Goal: Task Accomplishment & Management: Complete application form

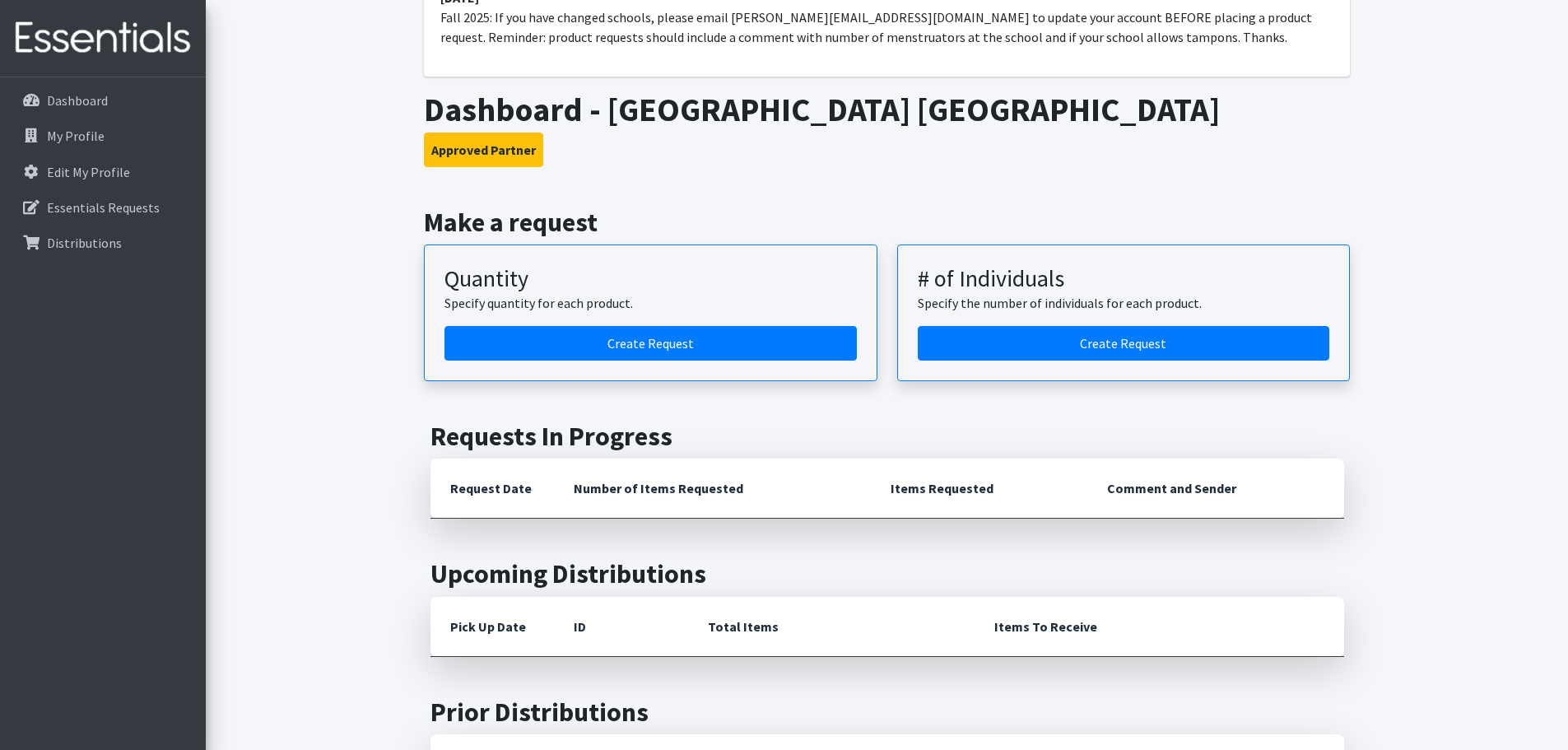
scroll to position [164, 0]
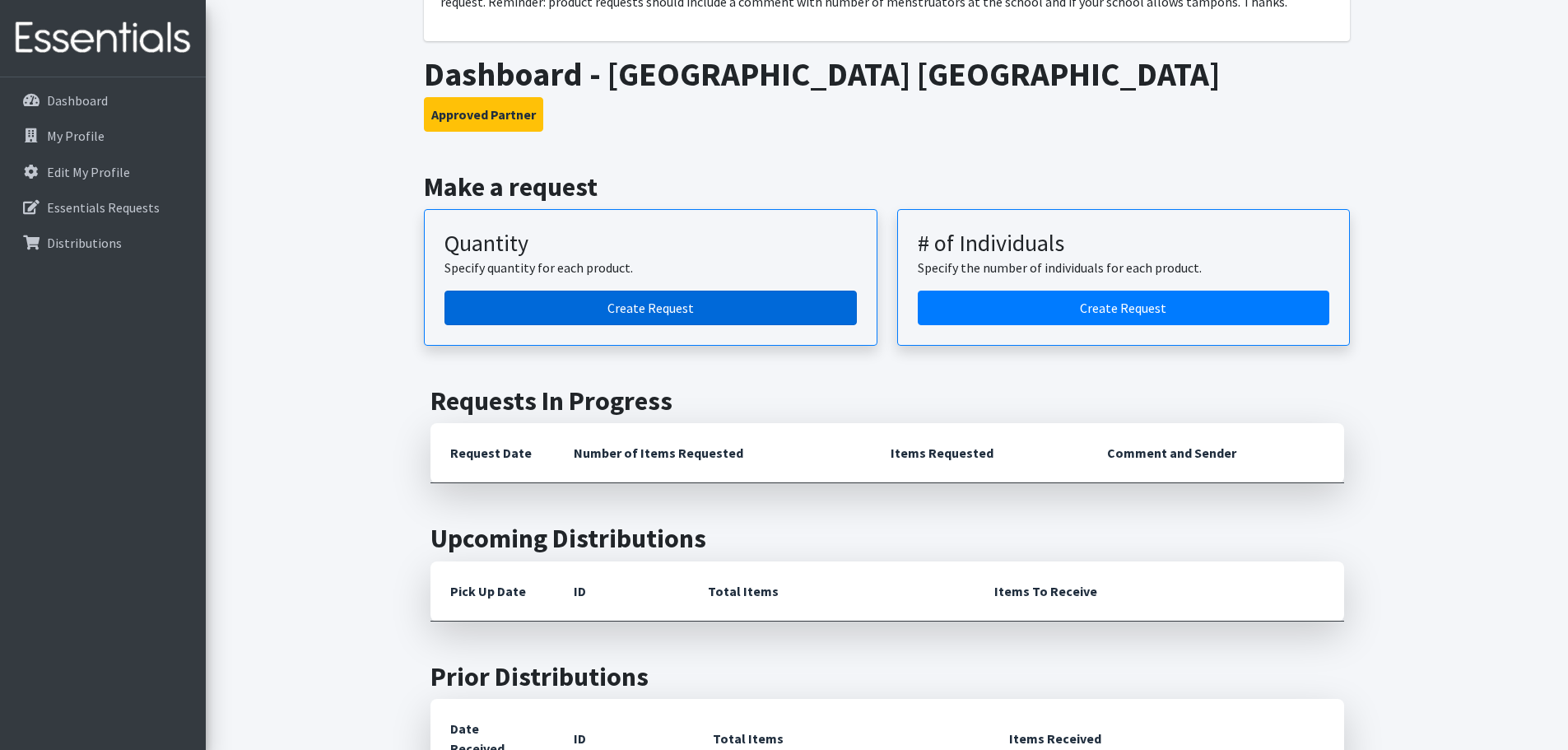
click at [646, 304] on link "Create Request" at bounding box center [651, 307] width 412 height 35
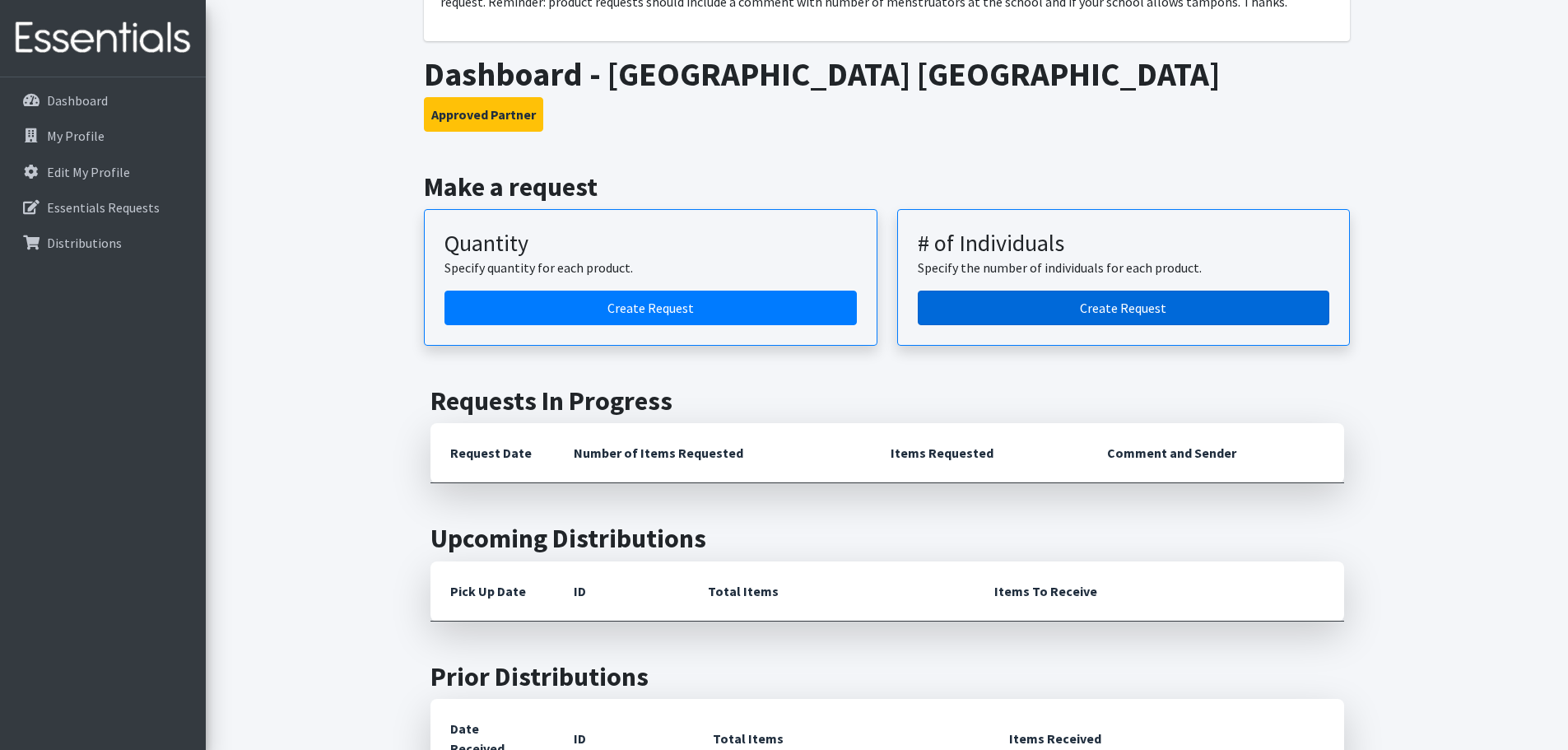
click at [1051, 304] on link "Create Request" at bounding box center [1123, 307] width 412 height 35
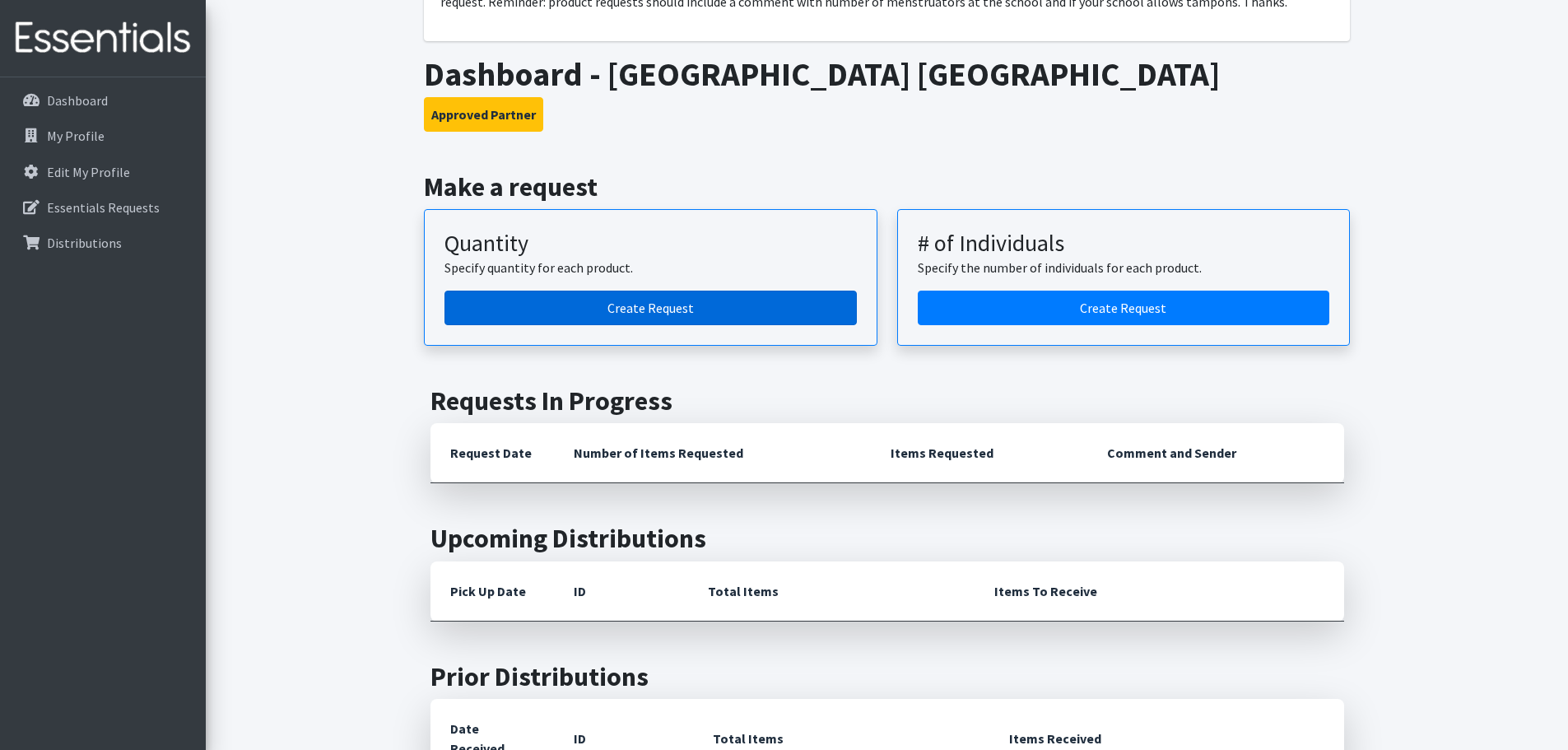
click at [693, 316] on link "Create Request" at bounding box center [651, 307] width 412 height 35
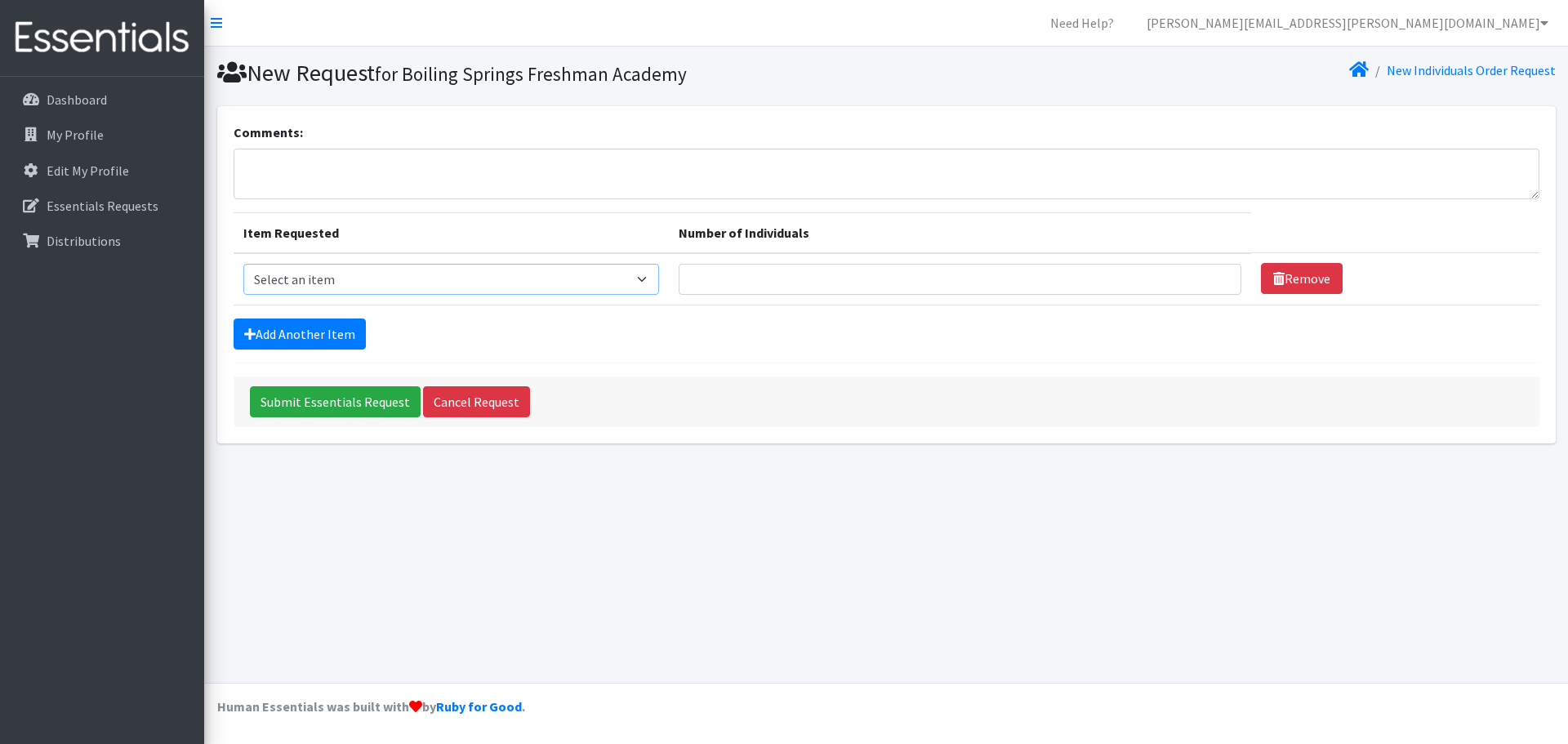
click at [653, 285] on select "Select an item Adult Period Pack Student Period Pack" at bounding box center [452, 279] width 417 height 31
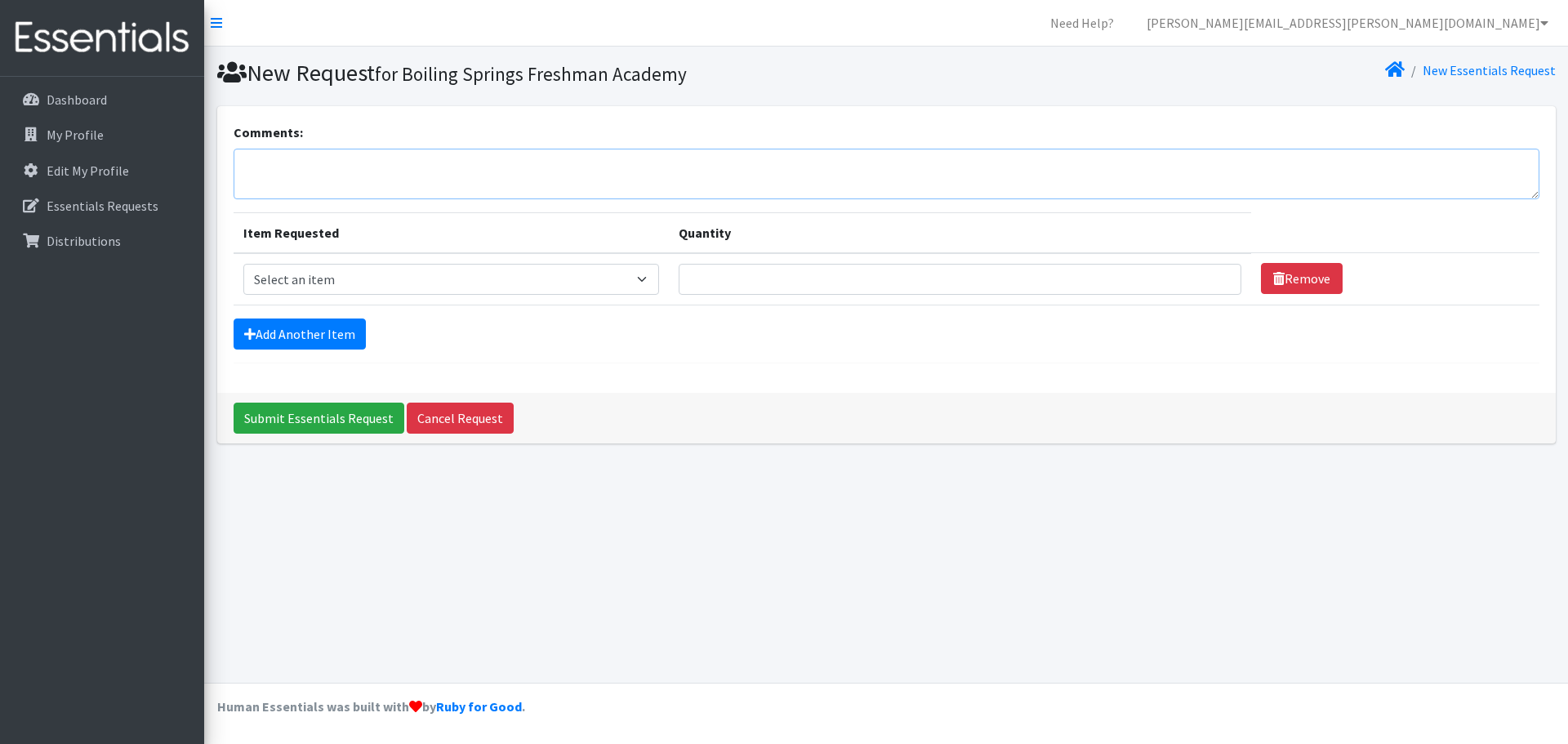
click at [342, 176] on textarea "Comments:" at bounding box center [887, 174] width 1306 height 51
click at [654, 278] on select "Select an item Adult Period Pack Student Period Pack" at bounding box center [452, 279] width 417 height 31
select select "7756"
click at [244, 263] on select "Select an item Adult Period Pack Student Period Pack" at bounding box center [452, 279] width 417 height 31
click at [765, 276] on input "Quantity" at bounding box center [959, 279] width 562 height 31
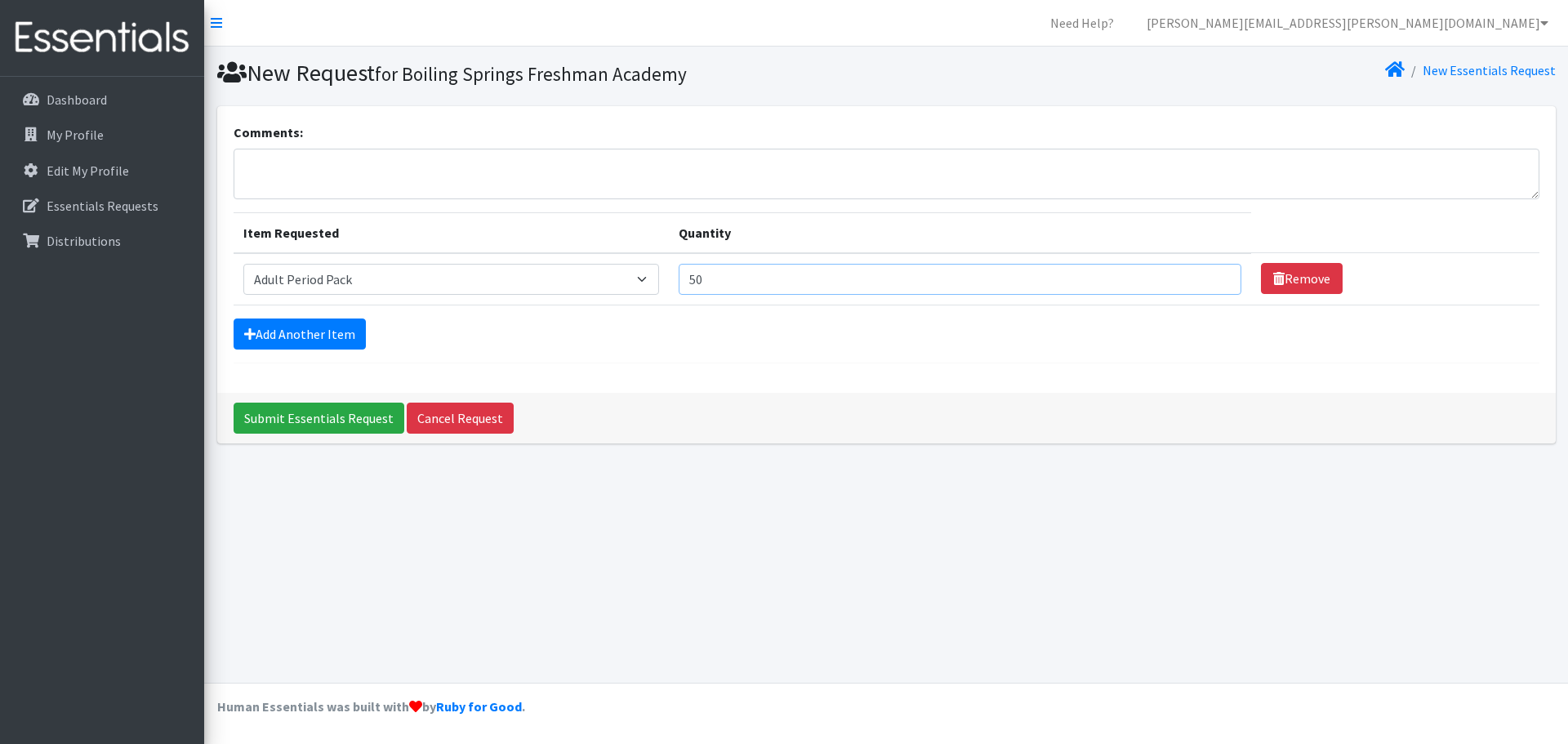
type input "5"
click at [60, 97] on p "Dashboard" at bounding box center [76, 99] width 60 height 17
click at [1470, 27] on link "[PERSON_NAME][EMAIL_ADDRESS][PERSON_NAME][DOMAIN_NAME]" at bounding box center [1347, 23] width 428 height 32
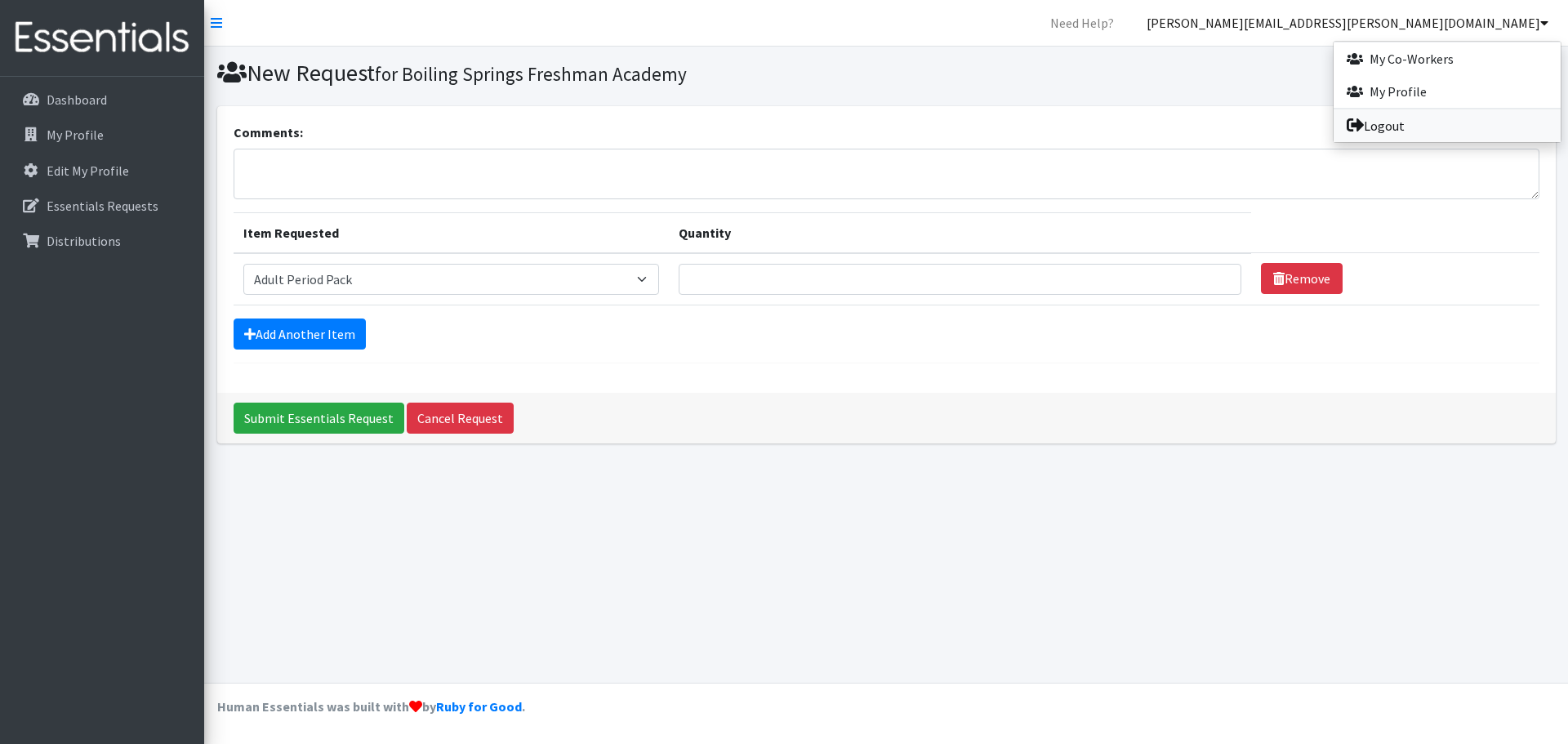
click at [1394, 127] on link "Logout" at bounding box center [1447, 125] width 227 height 32
